Goal: Information Seeking & Learning: Find specific page/section

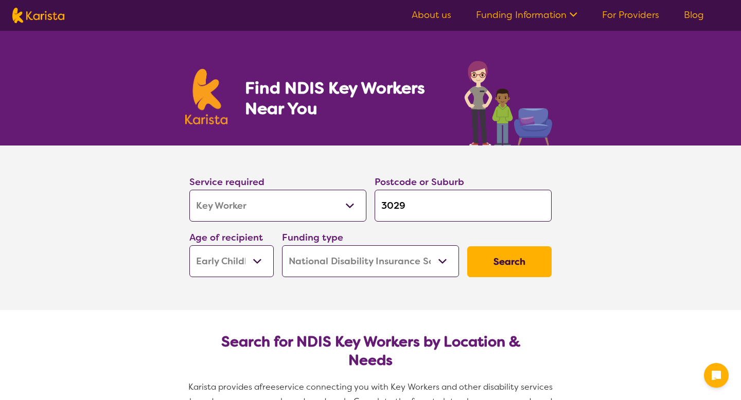
select select "Key Worker"
select select "EC"
select select "NDIS"
select select "Key Worker"
select select "EC"
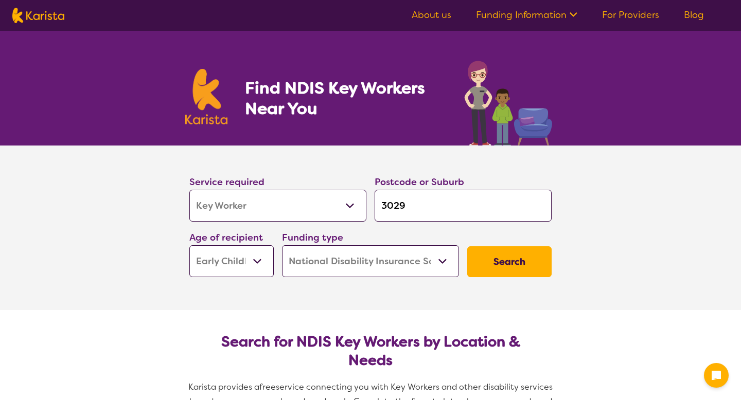
select select "NDIS"
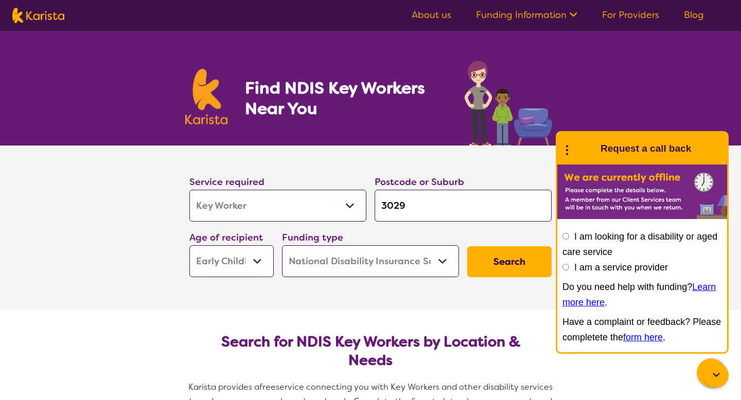
click at [489, 253] on button "Search" at bounding box center [509, 261] width 84 height 31
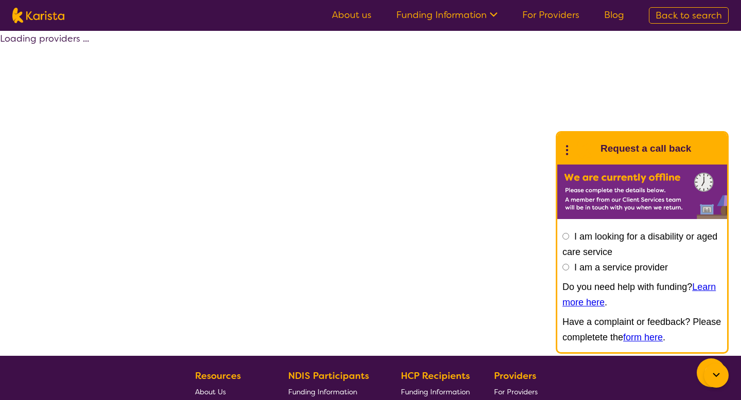
select select "by_score"
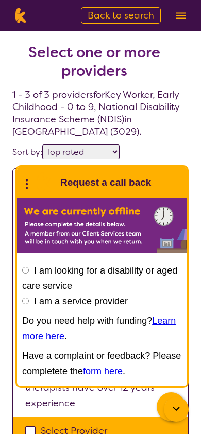
click at [175, 398] on div at bounding box center [176, 409] width 25 height 25
